Goal: Book appointment/travel/reservation

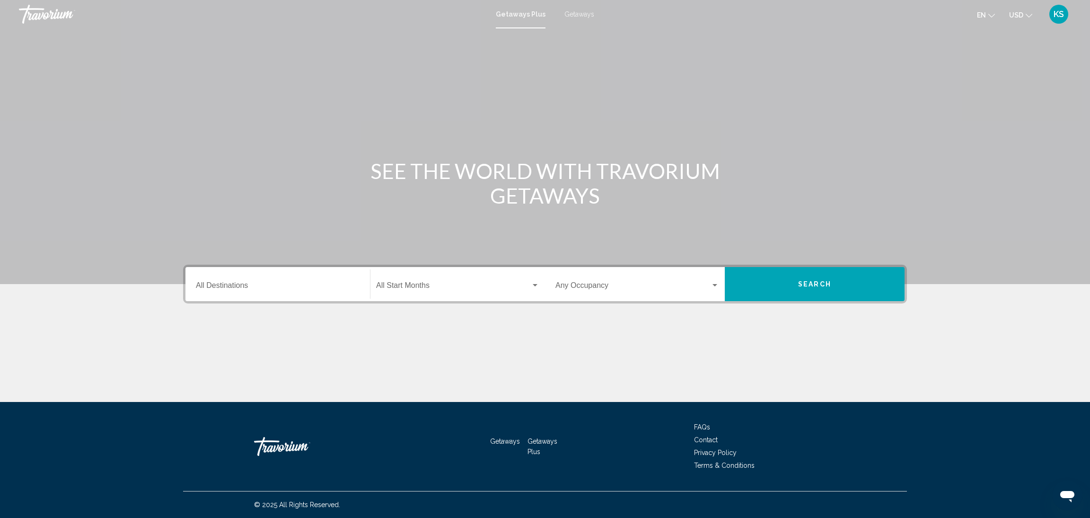
click at [248, 278] on div "Destination All Destinations" at bounding box center [278, 284] width 164 height 30
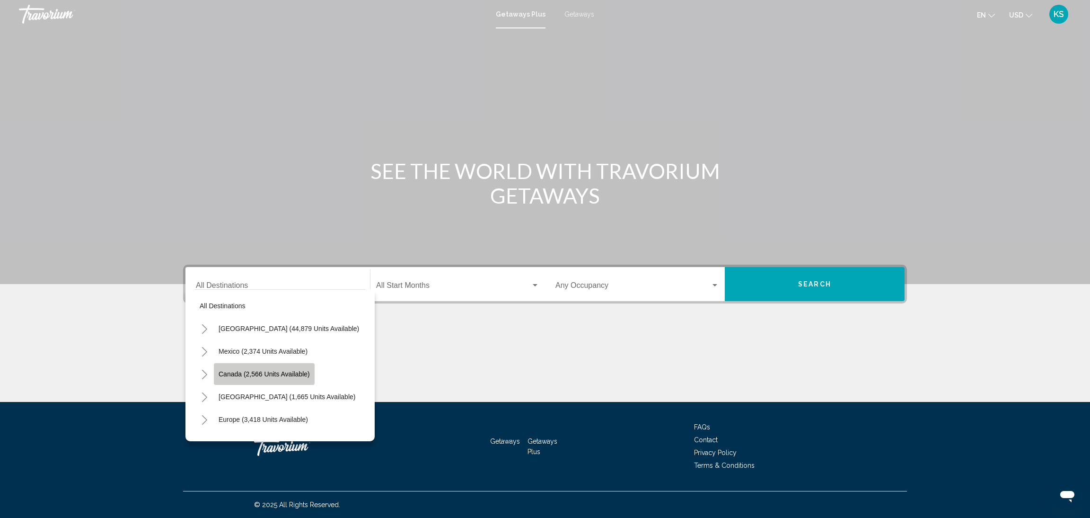
click at [257, 378] on button "Canada (2,566 units available)" at bounding box center [264, 374] width 101 height 22
type input "**********"
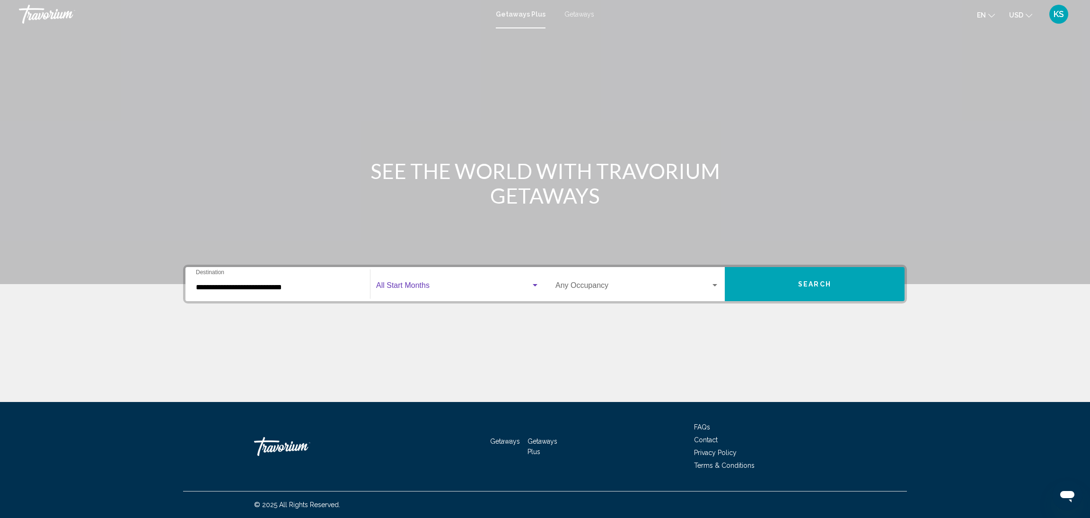
click at [424, 284] on span "Search widget" at bounding box center [453, 287] width 155 height 9
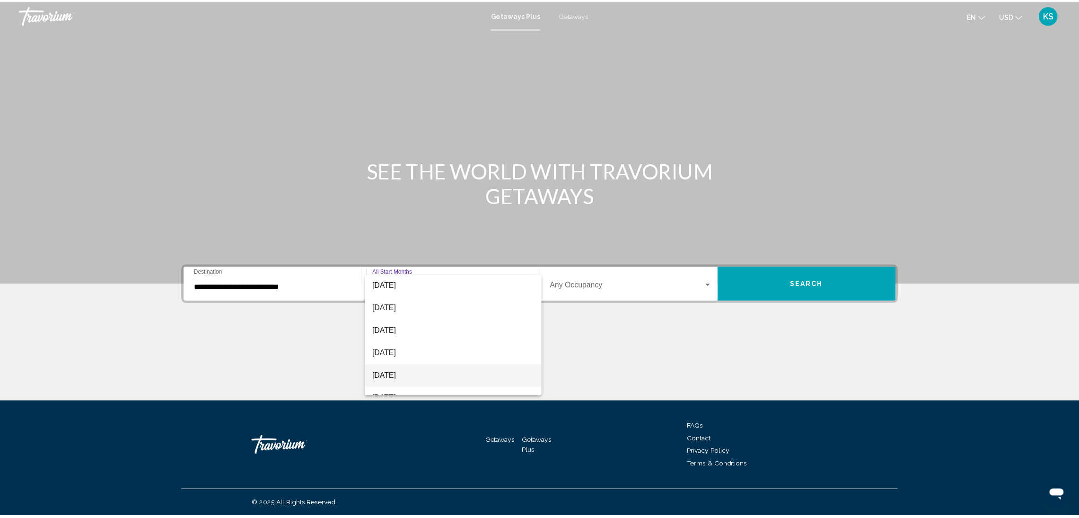
scroll to position [71, 0]
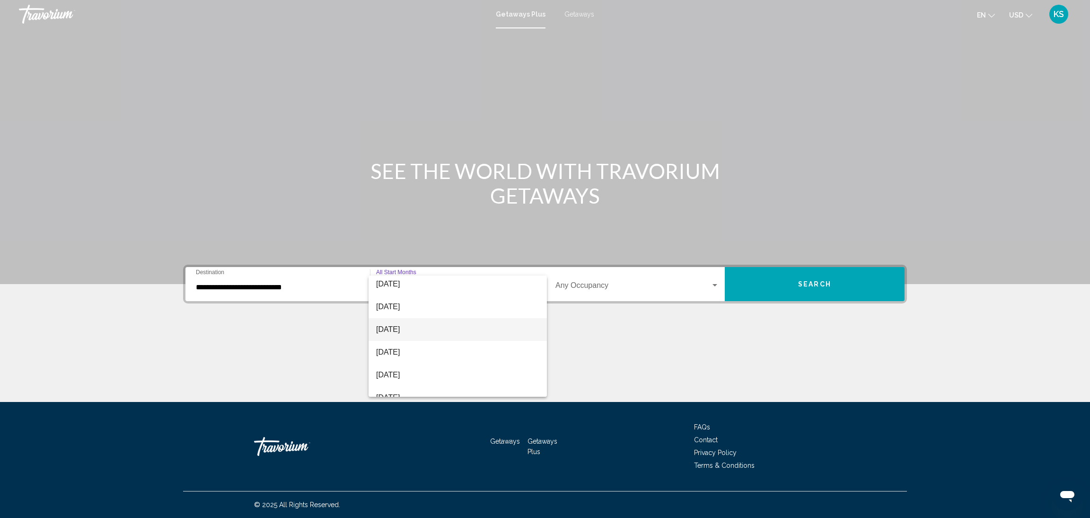
click at [428, 336] on span "[DATE]" at bounding box center [457, 329] width 163 height 23
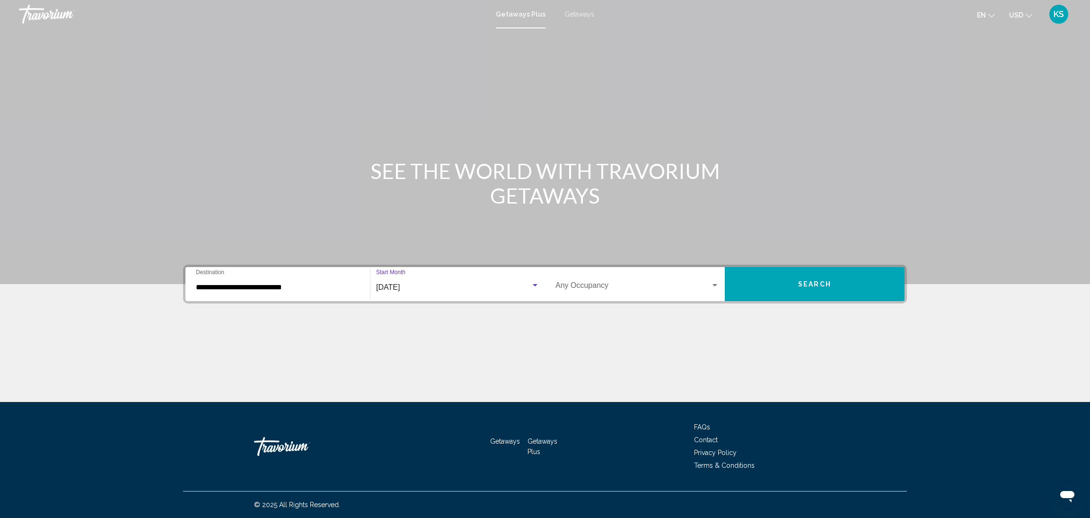
click at [606, 287] on span "Search widget" at bounding box center [633, 287] width 155 height 9
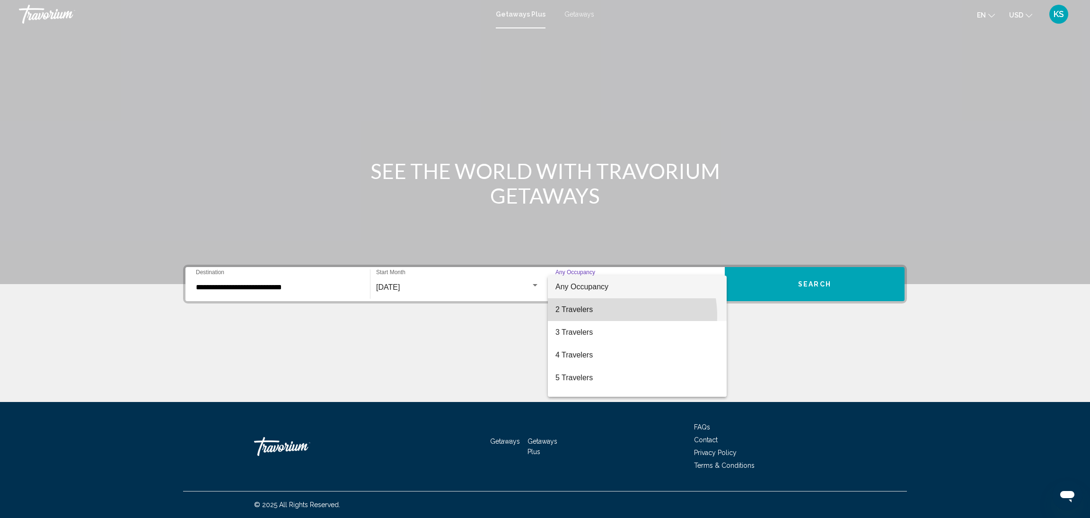
click at [611, 316] on span "2 Travelers" at bounding box center [638, 309] width 164 height 23
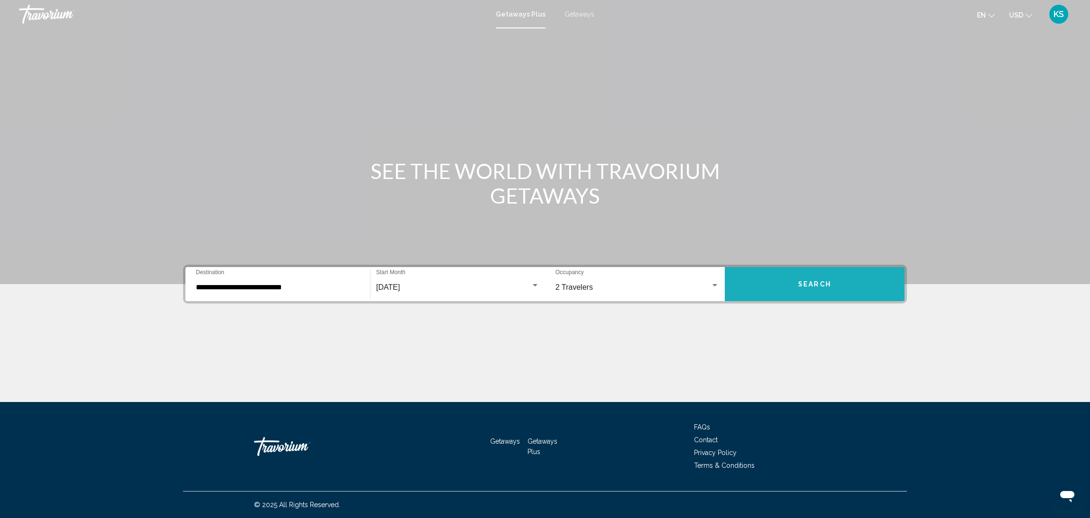
click at [800, 278] on button "Search" at bounding box center [815, 284] width 180 height 34
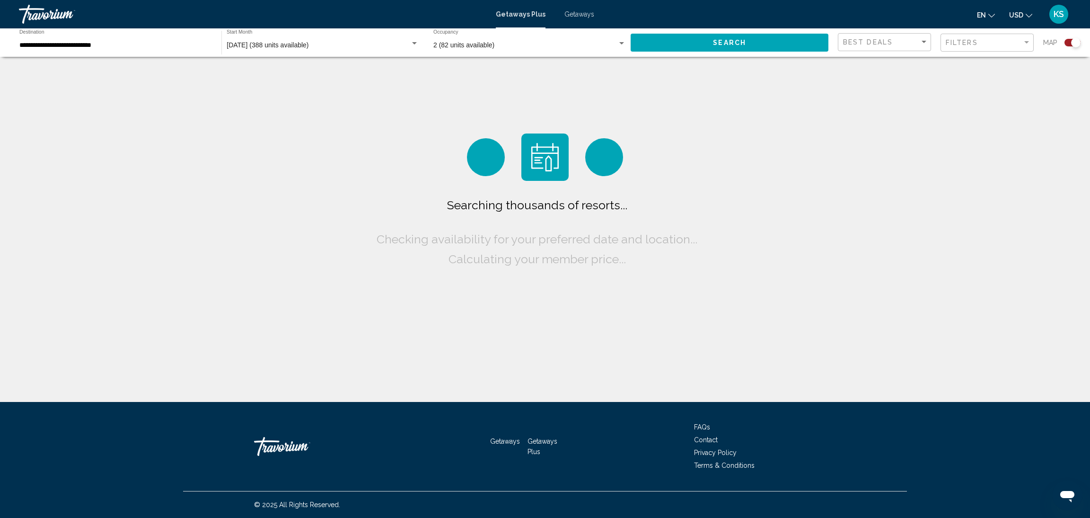
click at [1017, 14] on span "USD" at bounding box center [1016, 15] width 14 height 8
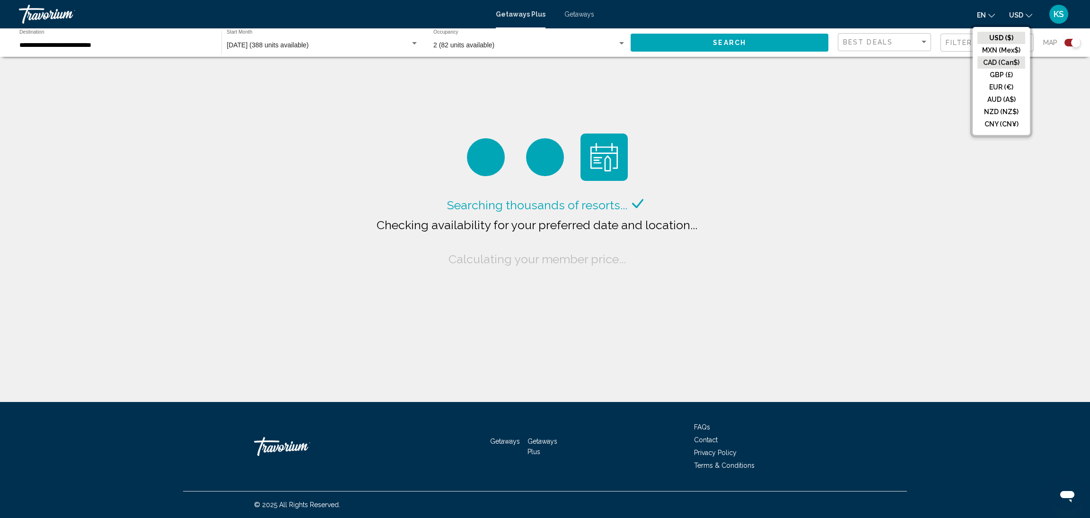
click at [1004, 64] on button "CAD (Can$)" at bounding box center [1002, 62] width 48 height 12
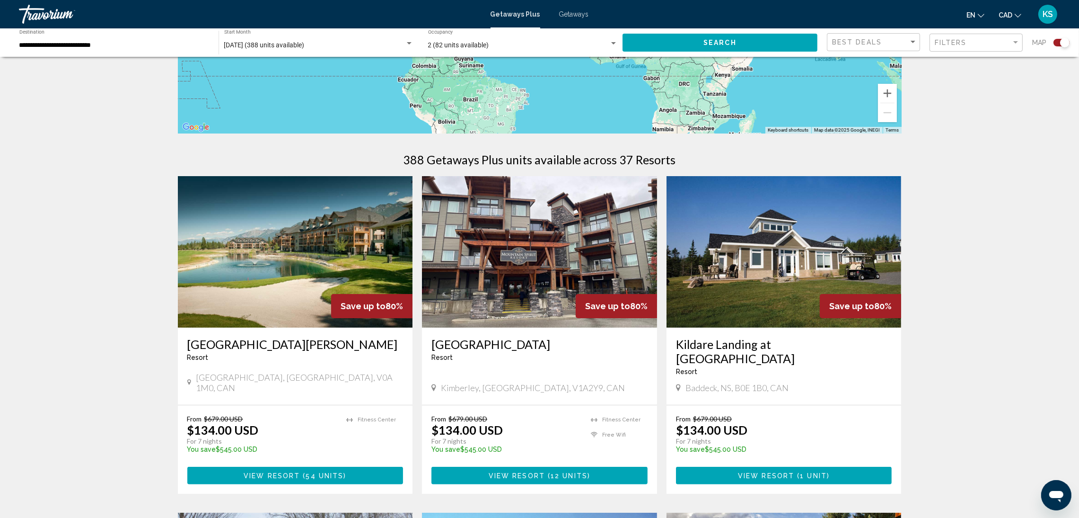
scroll to position [354, 0]
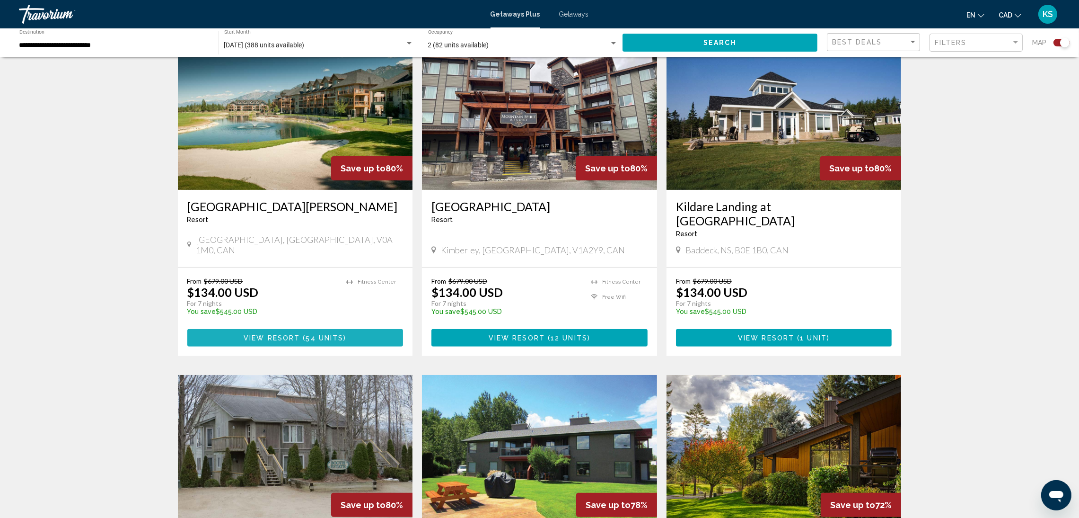
click at [322, 334] on span "54 units" at bounding box center [325, 338] width 38 height 8
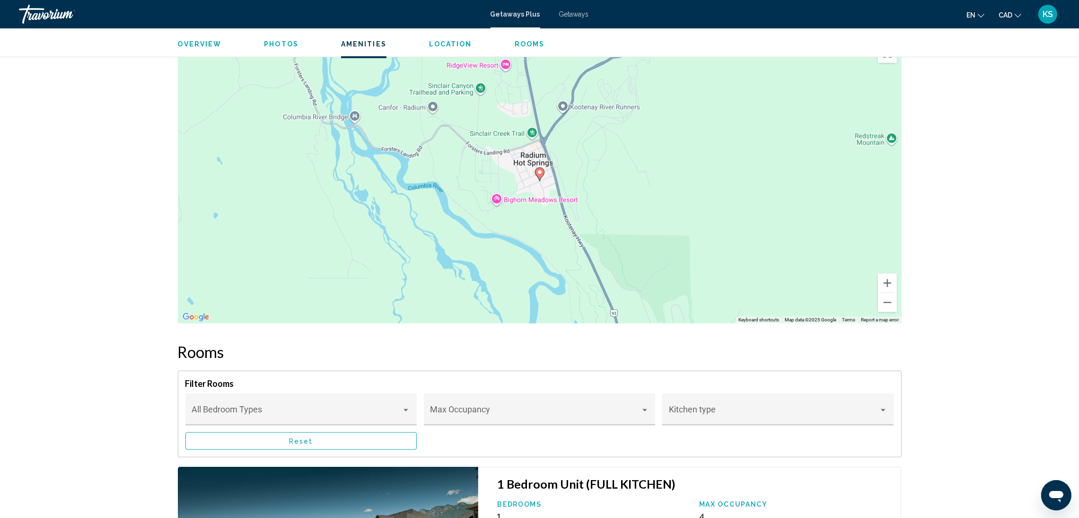
scroll to position [780, 0]
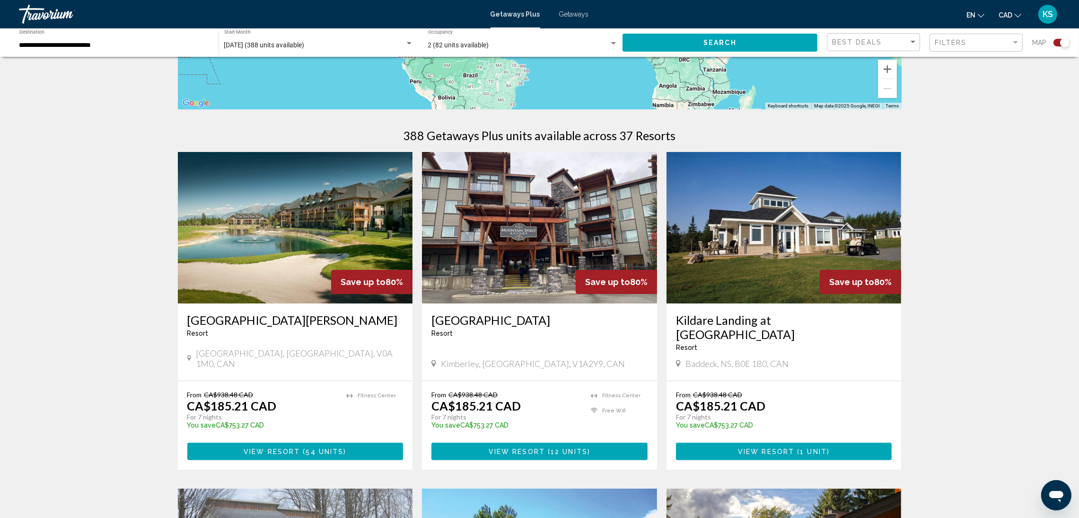
scroll to position [284, 0]
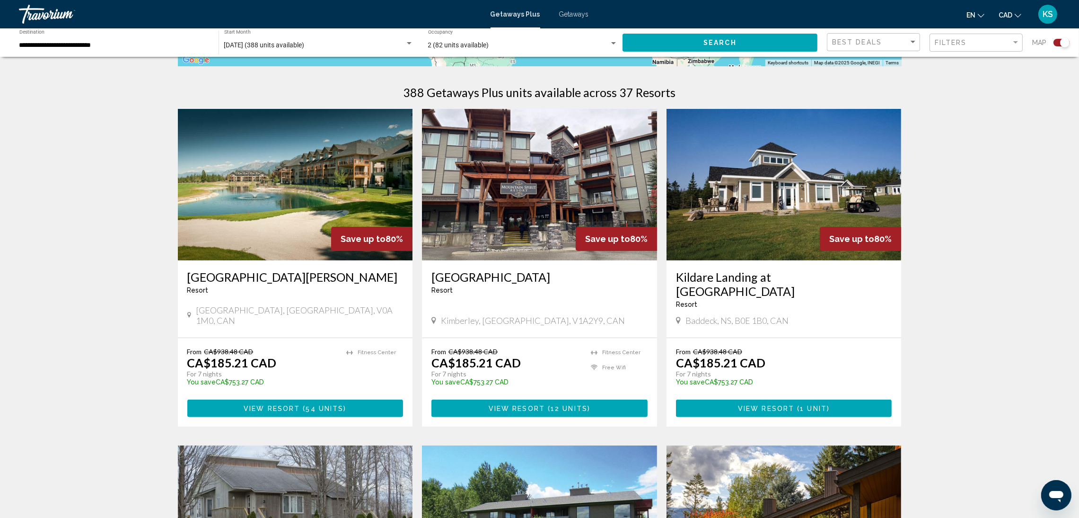
click at [499, 405] on span "View Resort" at bounding box center [517, 409] width 56 height 8
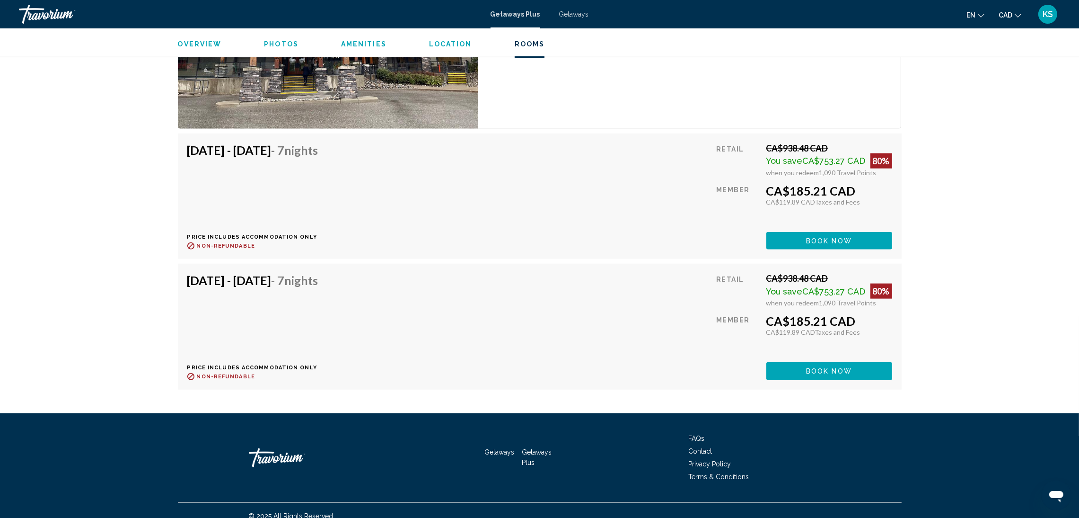
scroll to position [1618, 0]
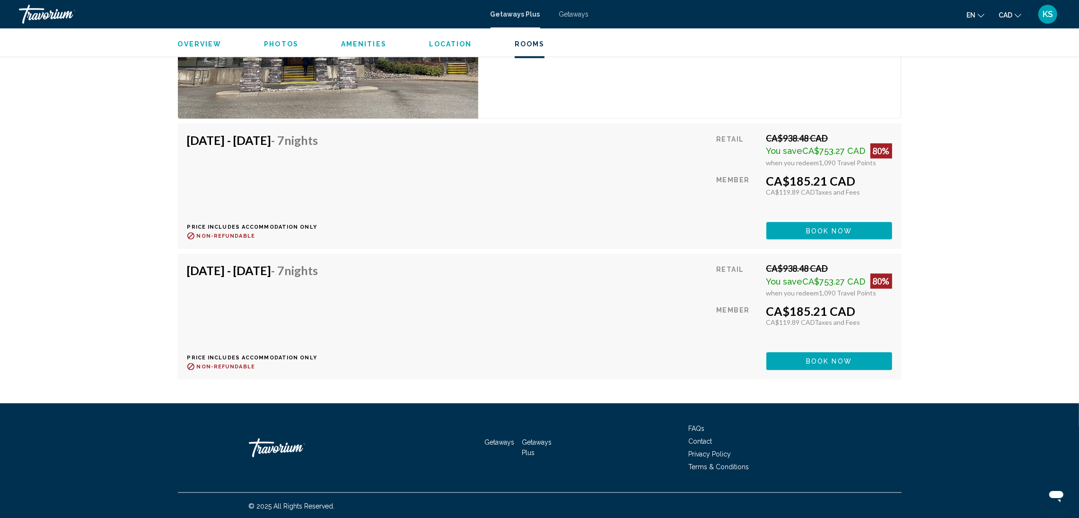
click at [848, 235] on span "Book now" at bounding box center [829, 231] width 46 height 8
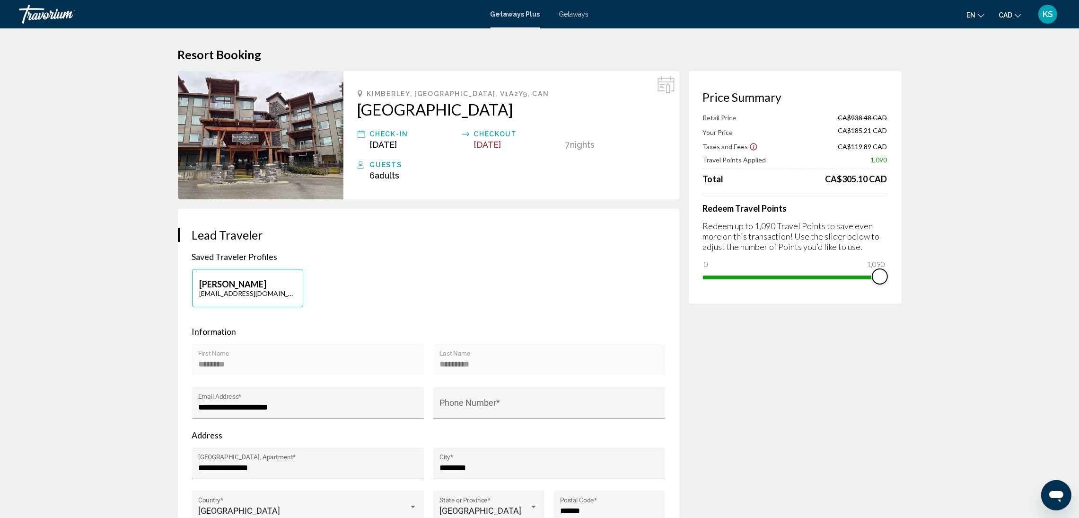
drag, startPoint x: 883, startPoint y: 275, endPoint x: 942, endPoint y: 263, distance: 60.4
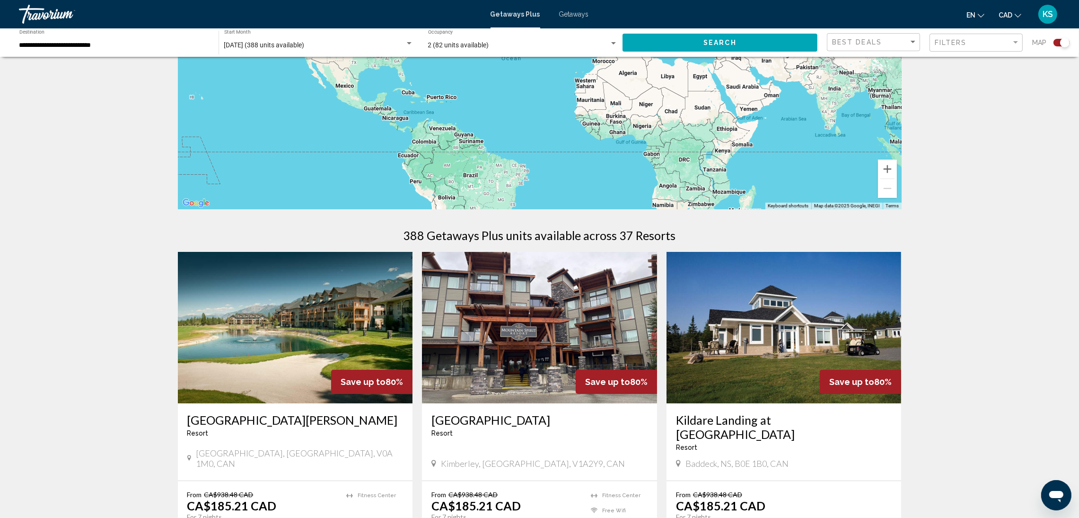
scroll to position [284, 0]
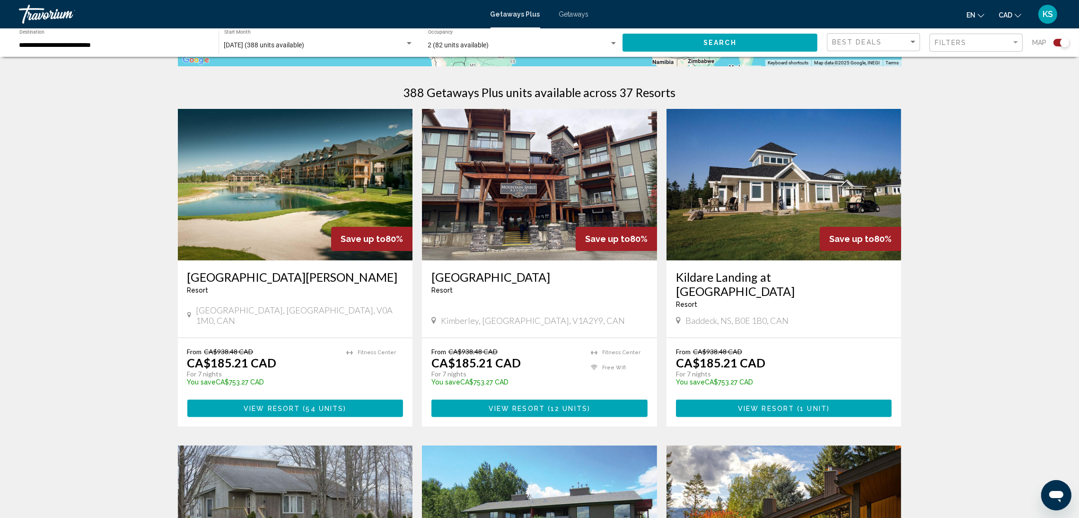
click at [313, 194] on img "Main content" at bounding box center [295, 184] width 235 height 151
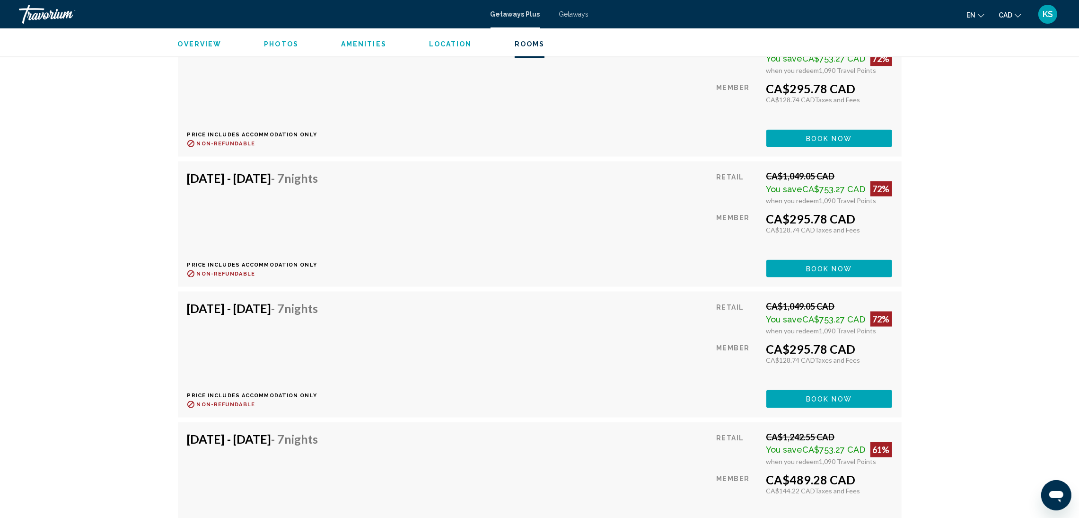
scroll to position [1916, 0]
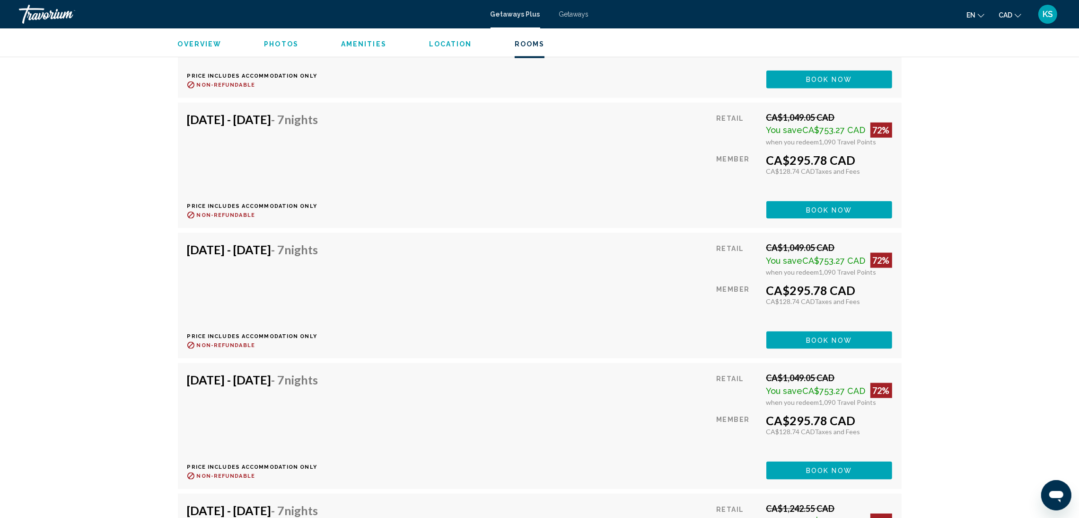
click at [831, 84] on span "Book now" at bounding box center [829, 80] width 46 height 8
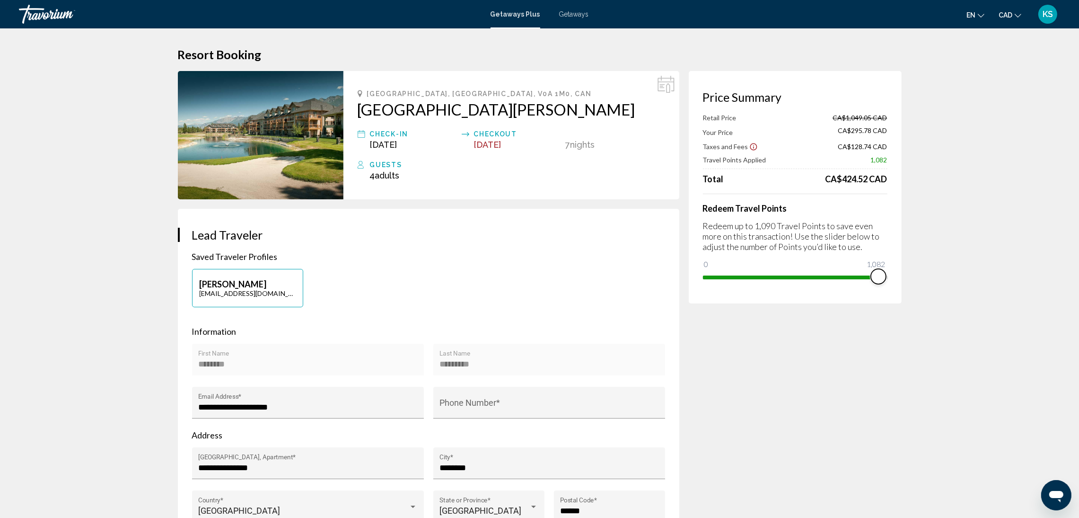
drag, startPoint x: 878, startPoint y: 275, endPoint x: 922, endPoint y: 268, distance: 44.5
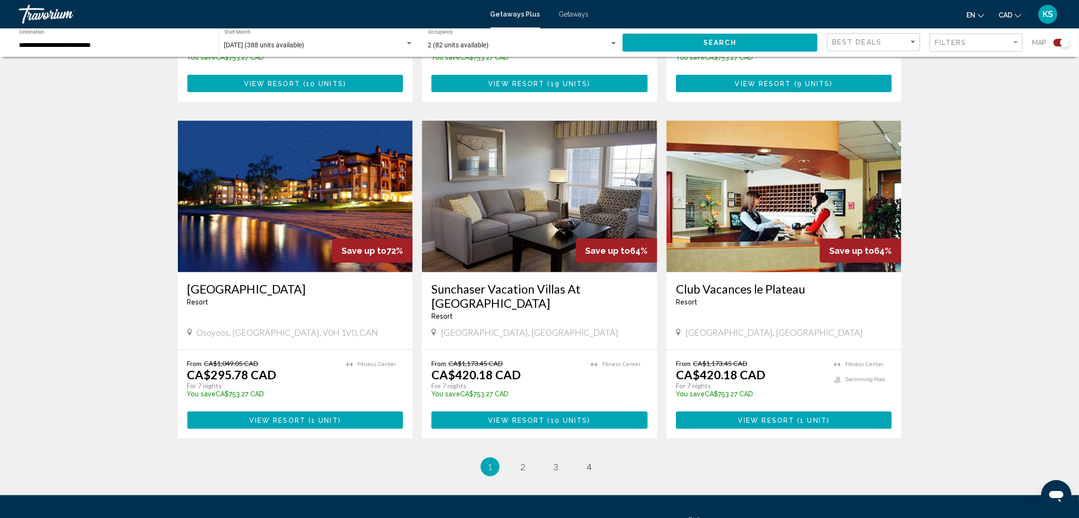
scroll to position [1318, 0]
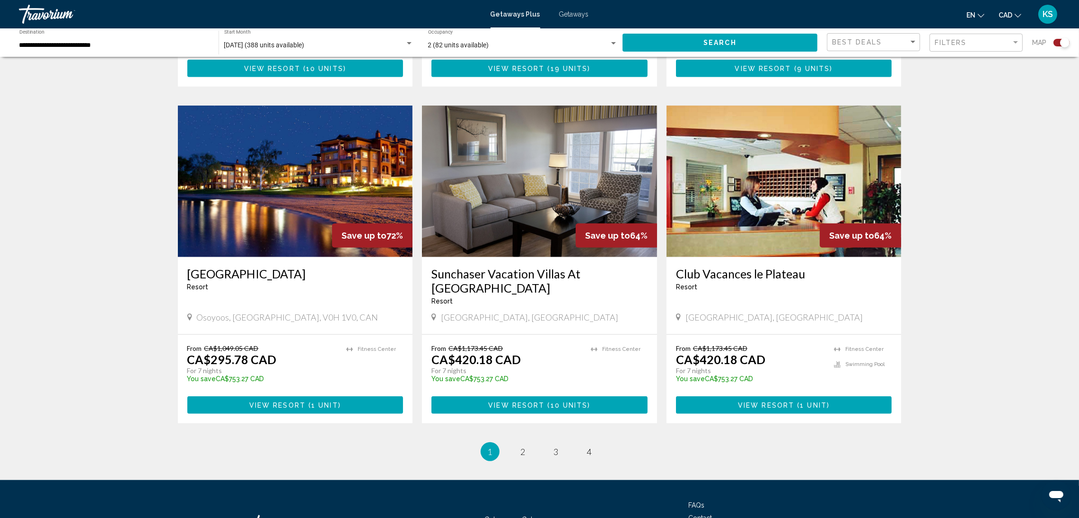
click at [312, 151] on img "Main content" at bounding box center [295, 181] width 235 height 151
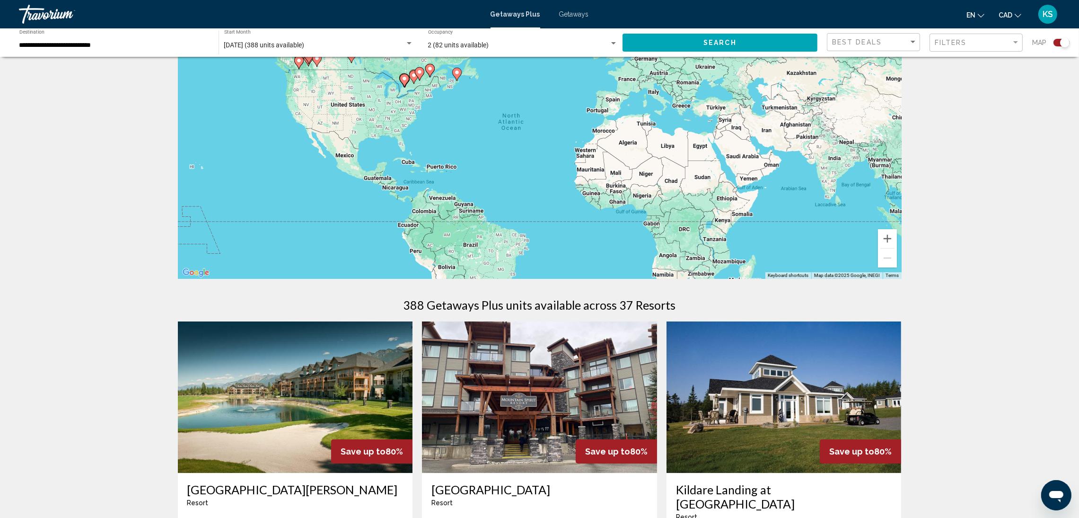
scroll to position [212, 0]
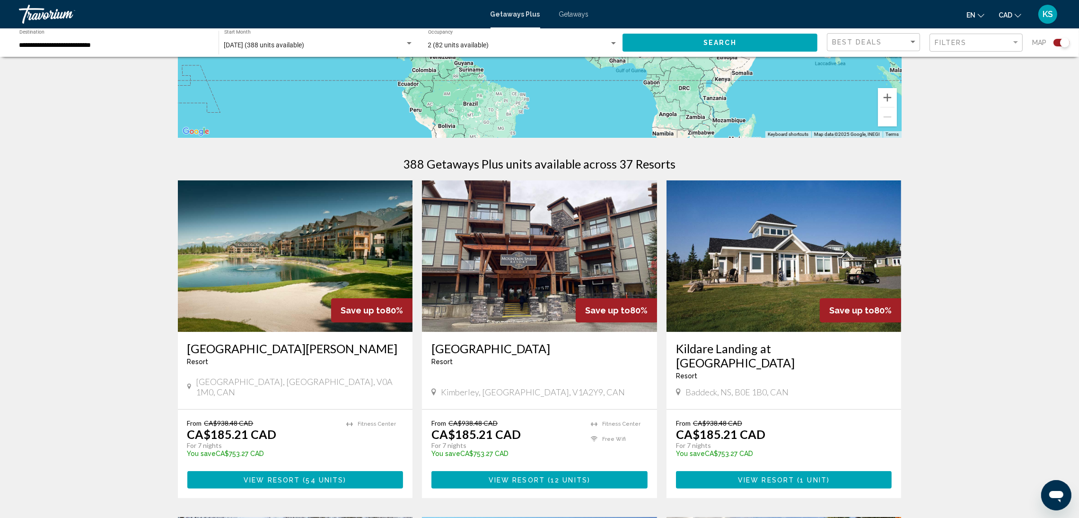
click at [568, 270] on img "Main content" at bounding box center [539, 255] width 235 height 151
